Goal: Navigation & Orientation: Find specific page/section

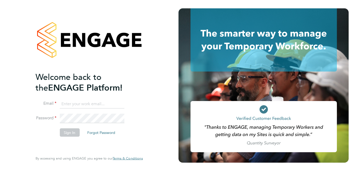
click at [78, 103] on input at bounding box center [92, 103] width 64 height 9
type input "mark.woodsworth@gmail.com"
click at [70, 132] on button "Sign In" at bounding box center [70, 132] width 20 height 8
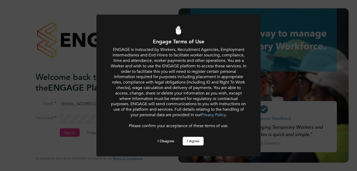
click at [191, 143] on button "I Agree" at bounding box center [193, 141] width 21 height 8
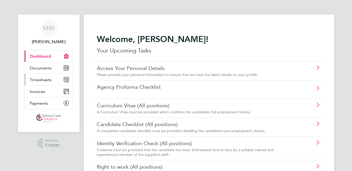
click at [36, 80] on span "Timesheets" at bounding box center [41, 79] width 22 height 5
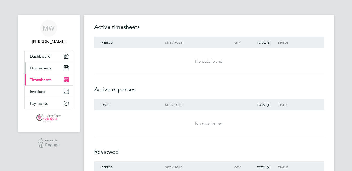
click at [37, 69] on span "Documents" at bounding box center [41, 68] width 22 height 5
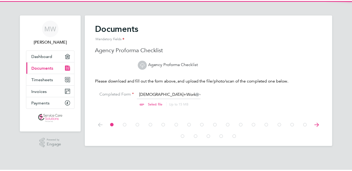
scroll to position [11, 69]
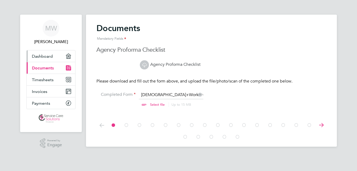
click at [41, 55] on span "Dashboard" at bounding box center [42, 56] width 21 height 5
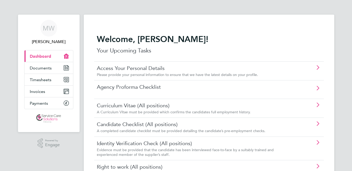
click at [40, 151] on div ".st0{fill:#C0C1C2;} Powered by Engage" at bounding box center [49, 143] width 62 height 22
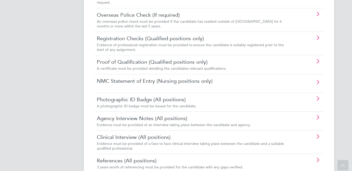
scroll to position [313, 0]
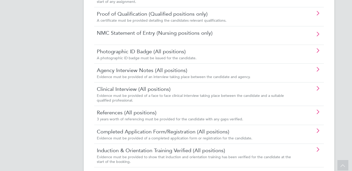
click at [125, 116] on link "References (All positions)" at bounding box center [194, 112] width 195 height 7
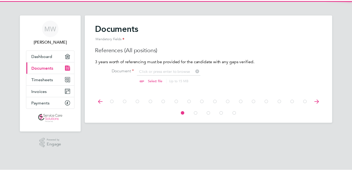
scroll to position [11, 69]
